Goal: Information Seeking & Learning: Learn about a topic

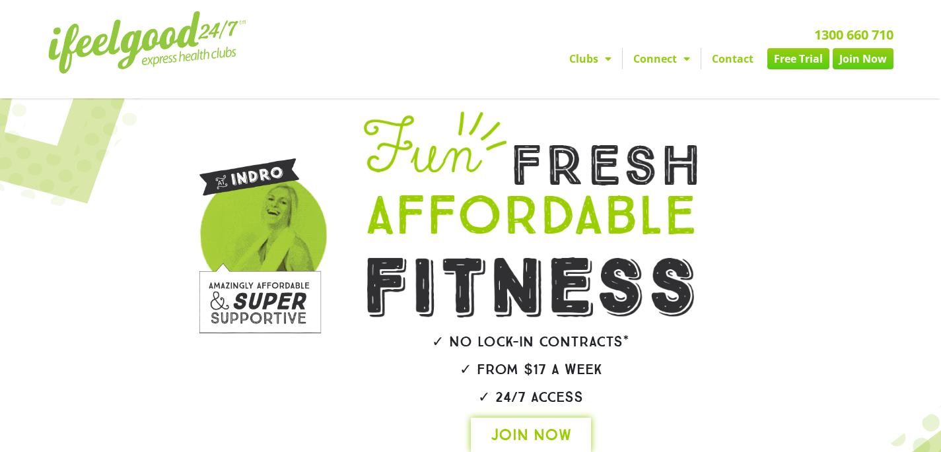
click at [549, 425] on span "JOIN NOW" at bounding box center [530, 434] width 81 height 21
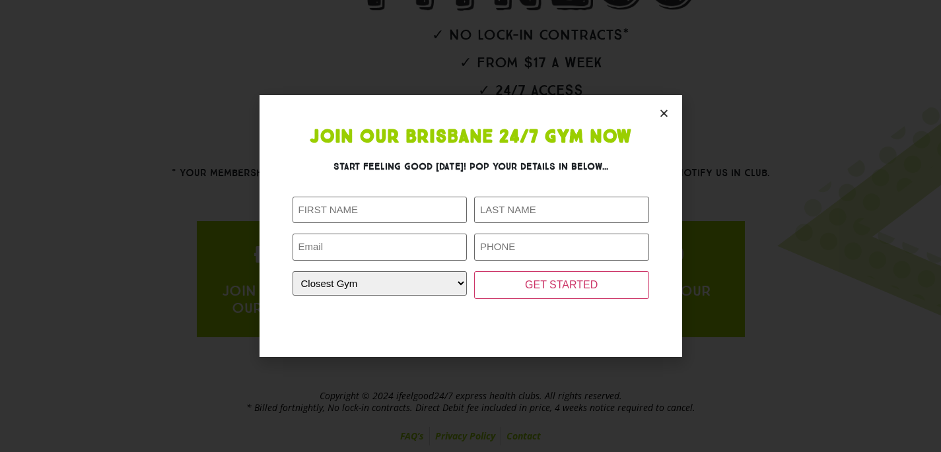
scroll to position [307, 0]
click at [666, 107] on section "Join Our Brisbane 24/7 Gym Now Start feeling good [DATE]! Pop your details in b…" at bounding box center [470, 225] width 422 height 261
click at [663, 112] on icon "Close" at bounding box center [664, 113] width 10 height 10
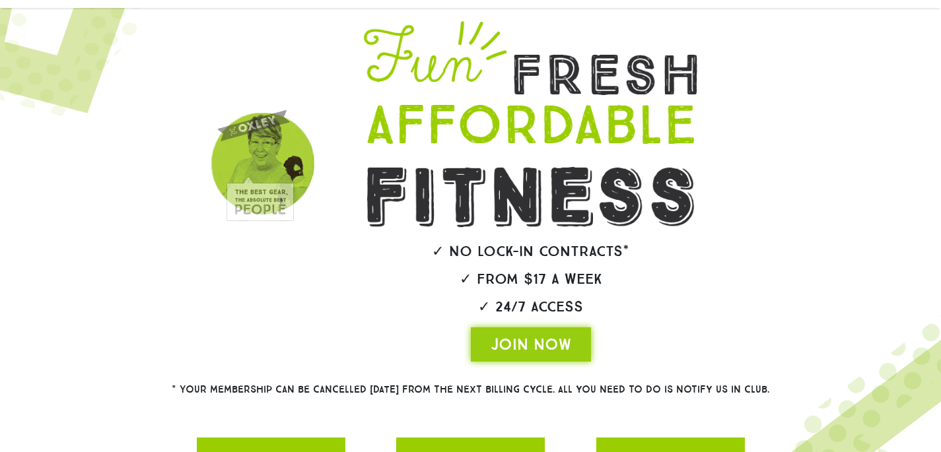
scroll to position [0, 0]
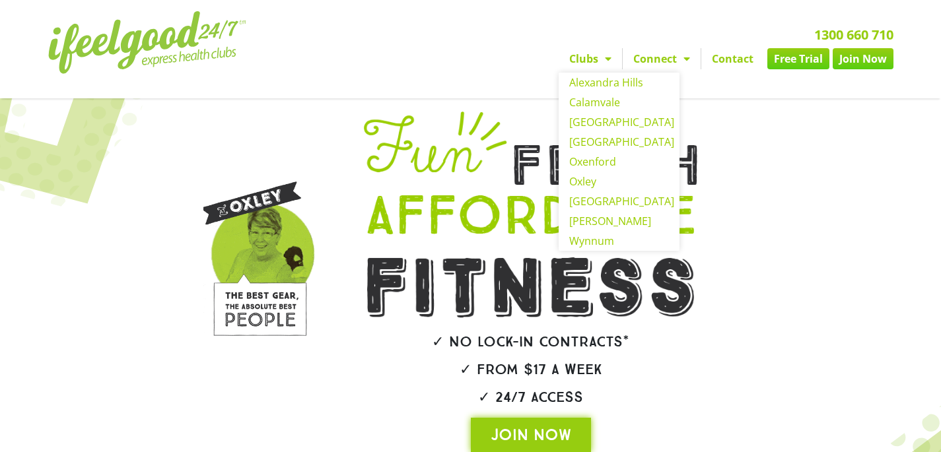
click at [599, 52] on span "Menu" at bounding box center [604, 59] width 13 height 24
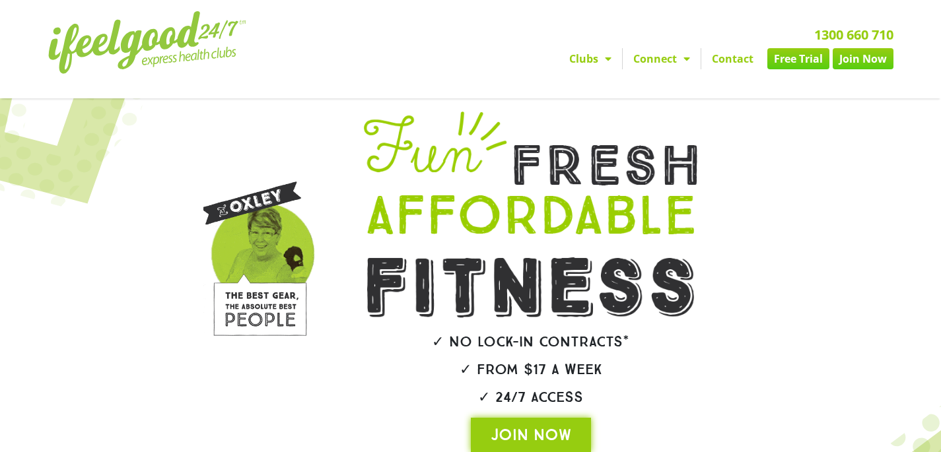
click at [601, 59] on span "Menu" at bounding box center [604, 59] width 13 height 24
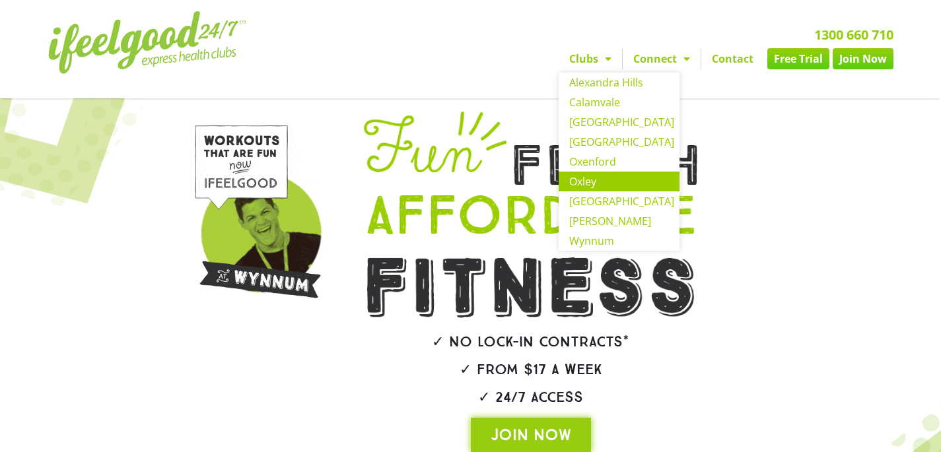
click at [569, 184] on link "Oxley" at bounding box center [618, 182] width 121 height 20
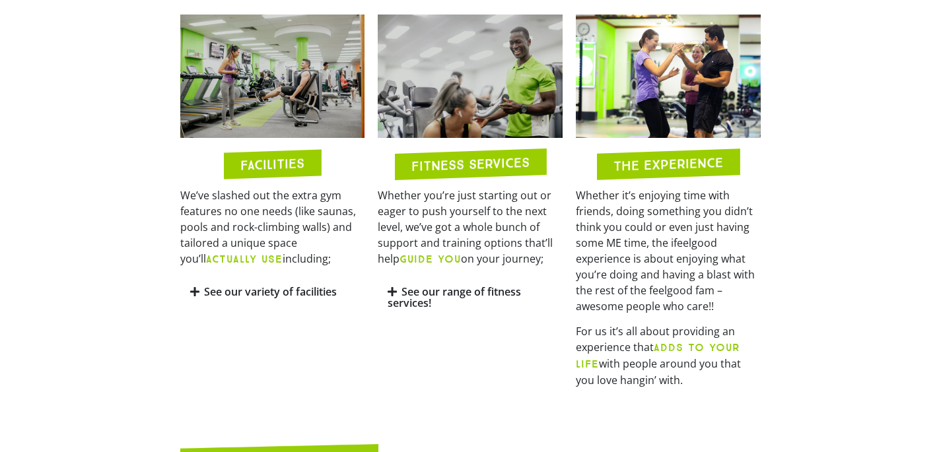
scroll to position [638, 0]
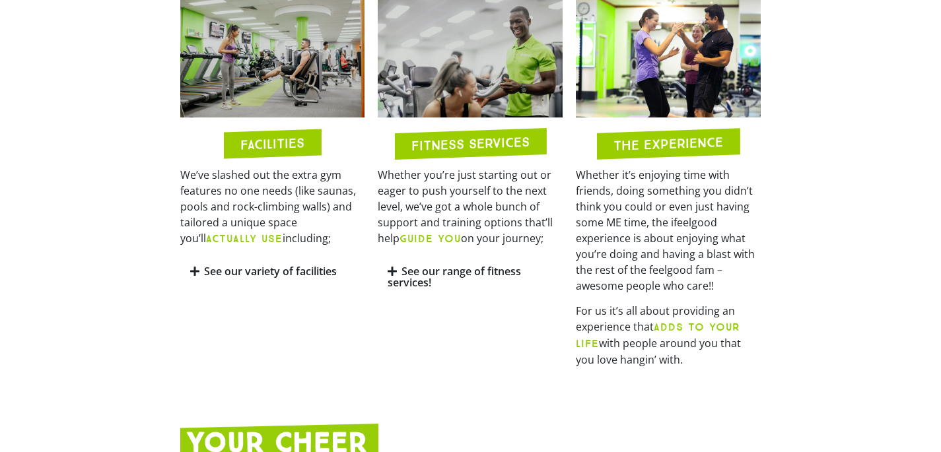
click at [325, 265] on link "See our variety of facilities" at bounding box center [270, 271] width 133 height 15
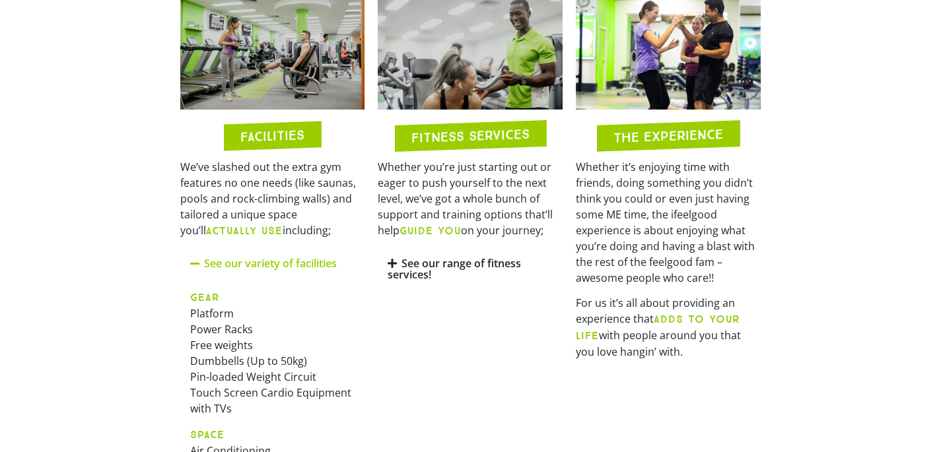
scroll to position [621, 0]
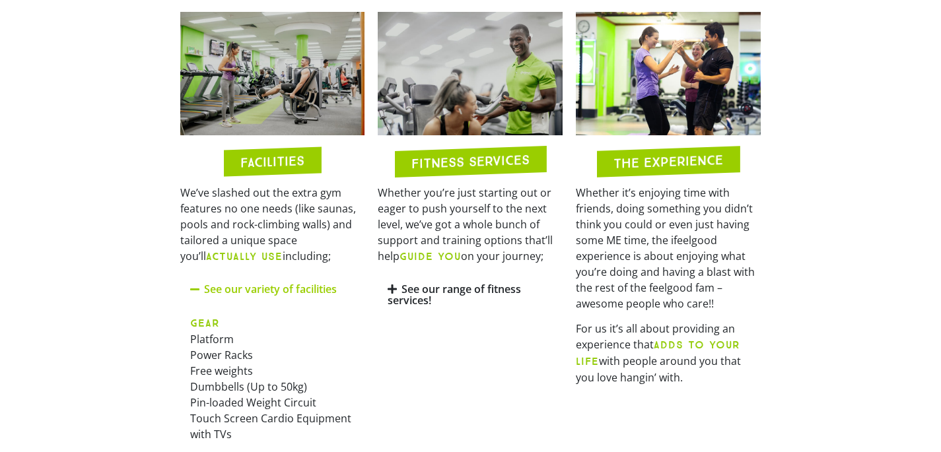
click at [444, 292] on link "See our range of fitness services!" at bounding box center [453, 295] width 133 height 26
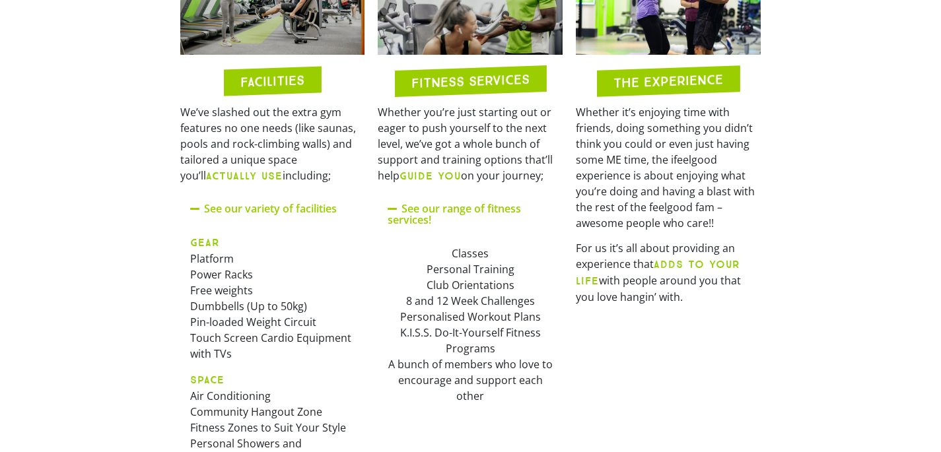
scroll to position [714, 0]
